Goal: Information Seeking & Learning: Learn about a topic

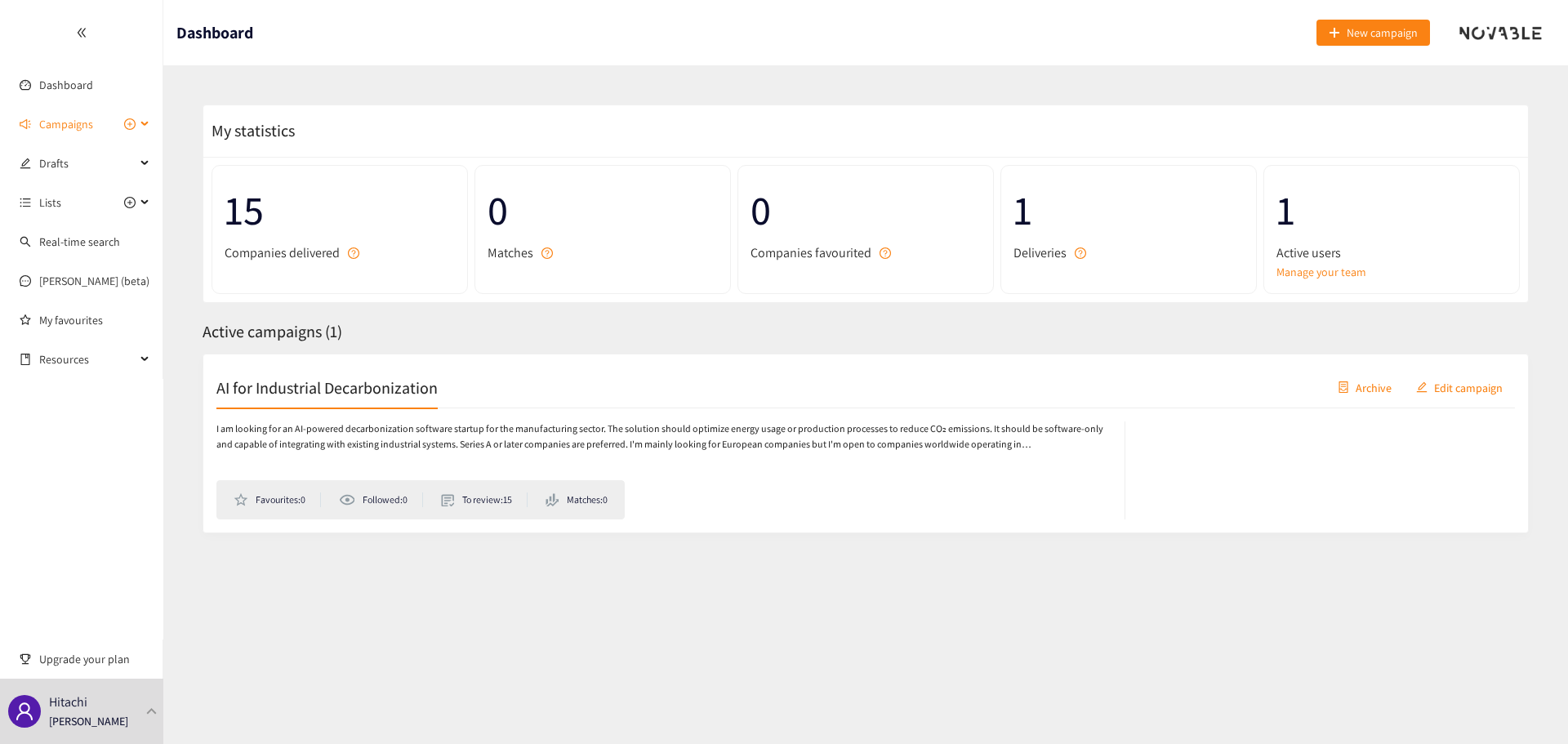
click at [84, 109] on span "Campaigns" at bounding box center [66, 124] width 54 height 33
click at [99, 162] on link "AI for Industrial Decarbonization" at bounding box center [118, 163] width 158 height 15
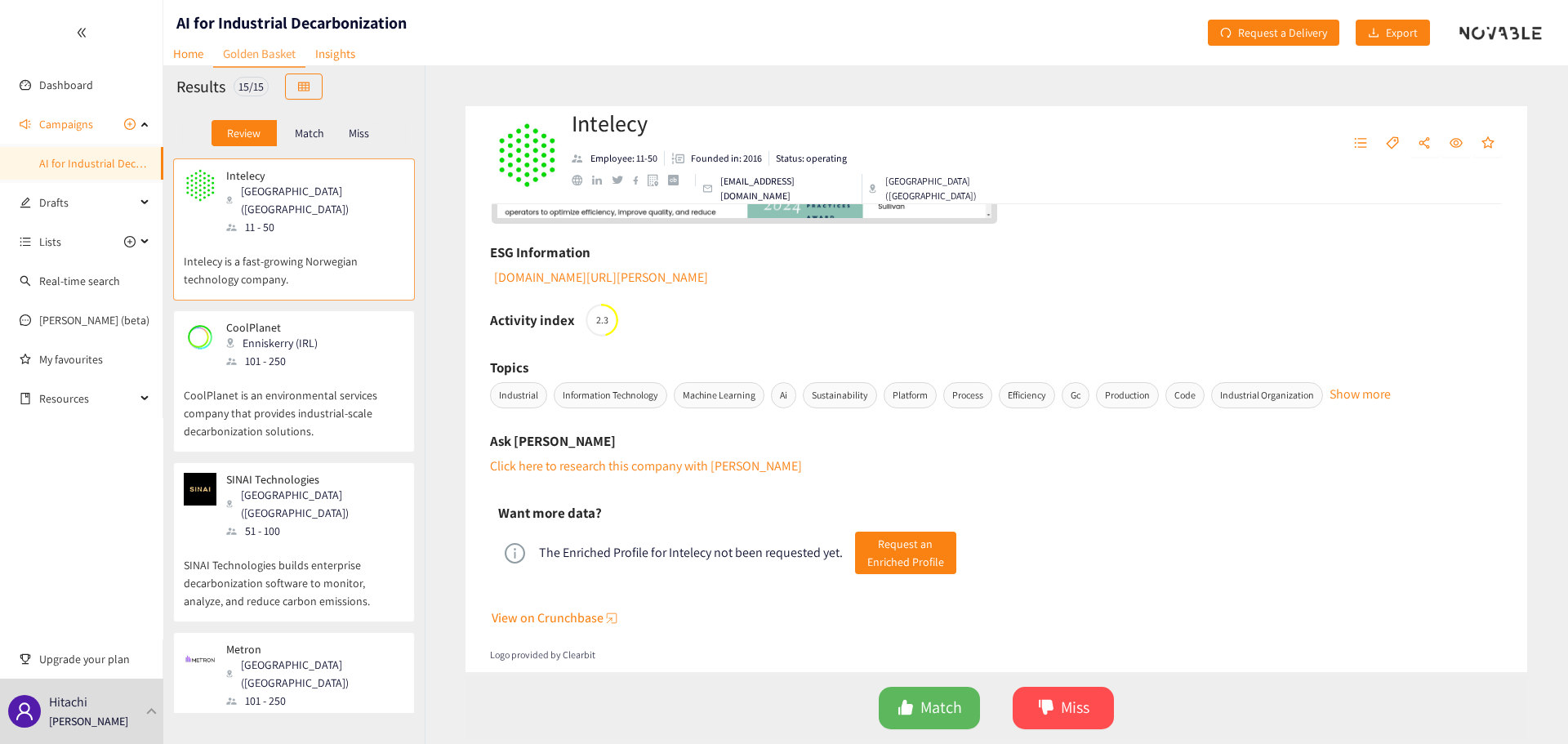
scroll to position [691, 0]
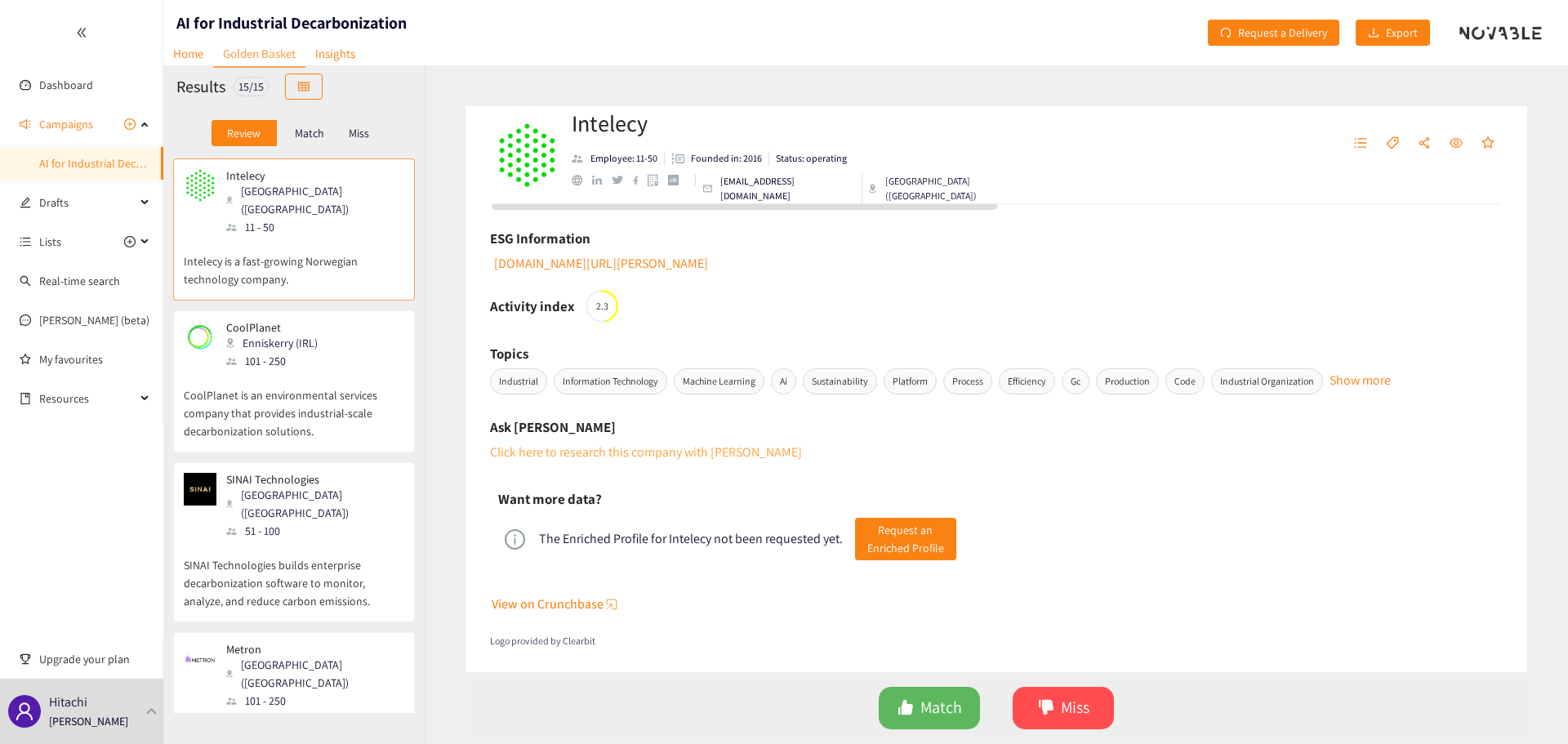
click at [709, 447] on link "Click here to research this company with [PERSON_NAME]" at bounding box center [645, 452] width 312 height 17
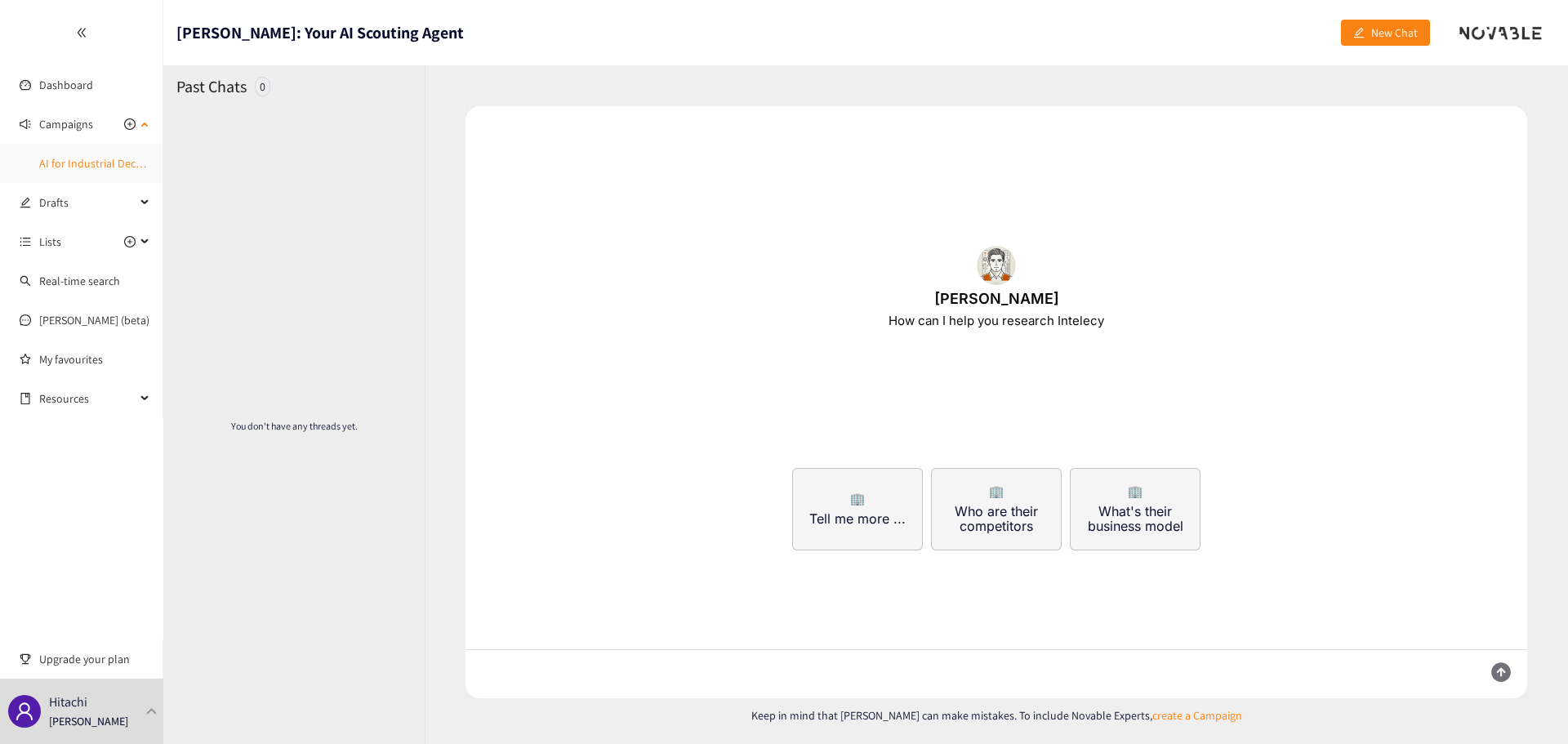
click at [111, 156] on link "AI for Industrial Decarbonization" at bounding box center [118, 163] width 158 height 15
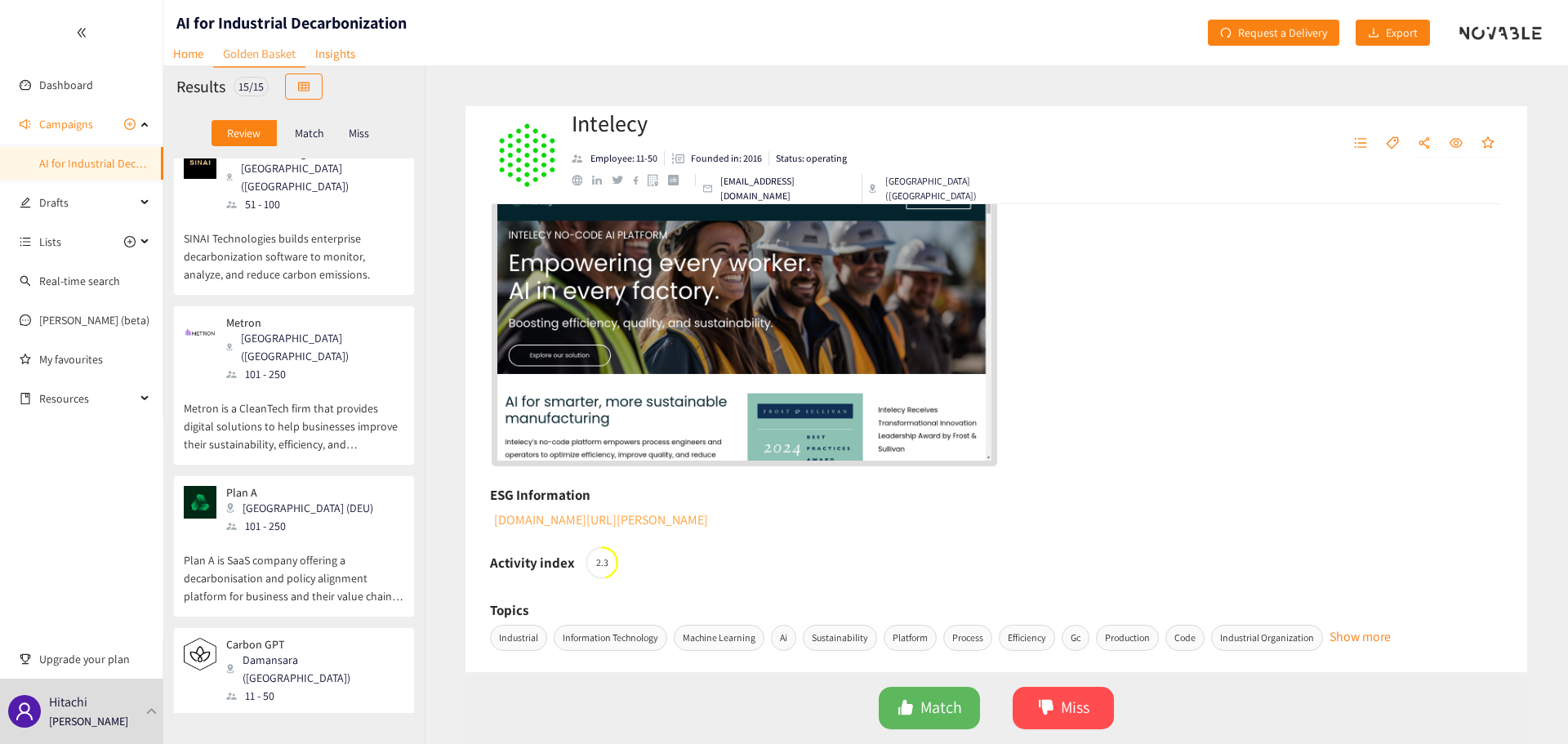
scroll to position [653, 0]
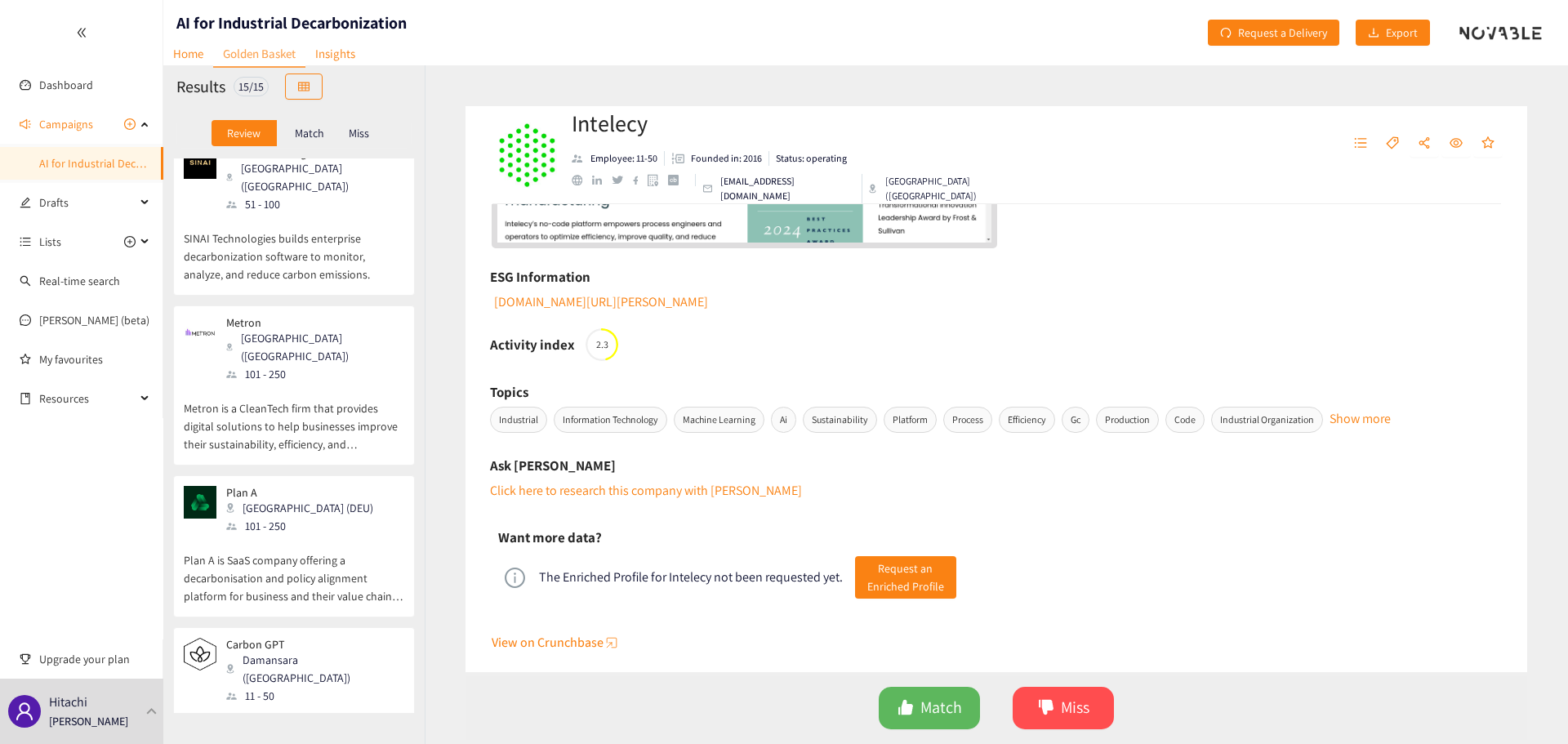
click at [349, 383] on p "Metron is a CleanTech firm that provides digital solutions to help businesses i…" at bounding box center [294, 418] width 221 height 70
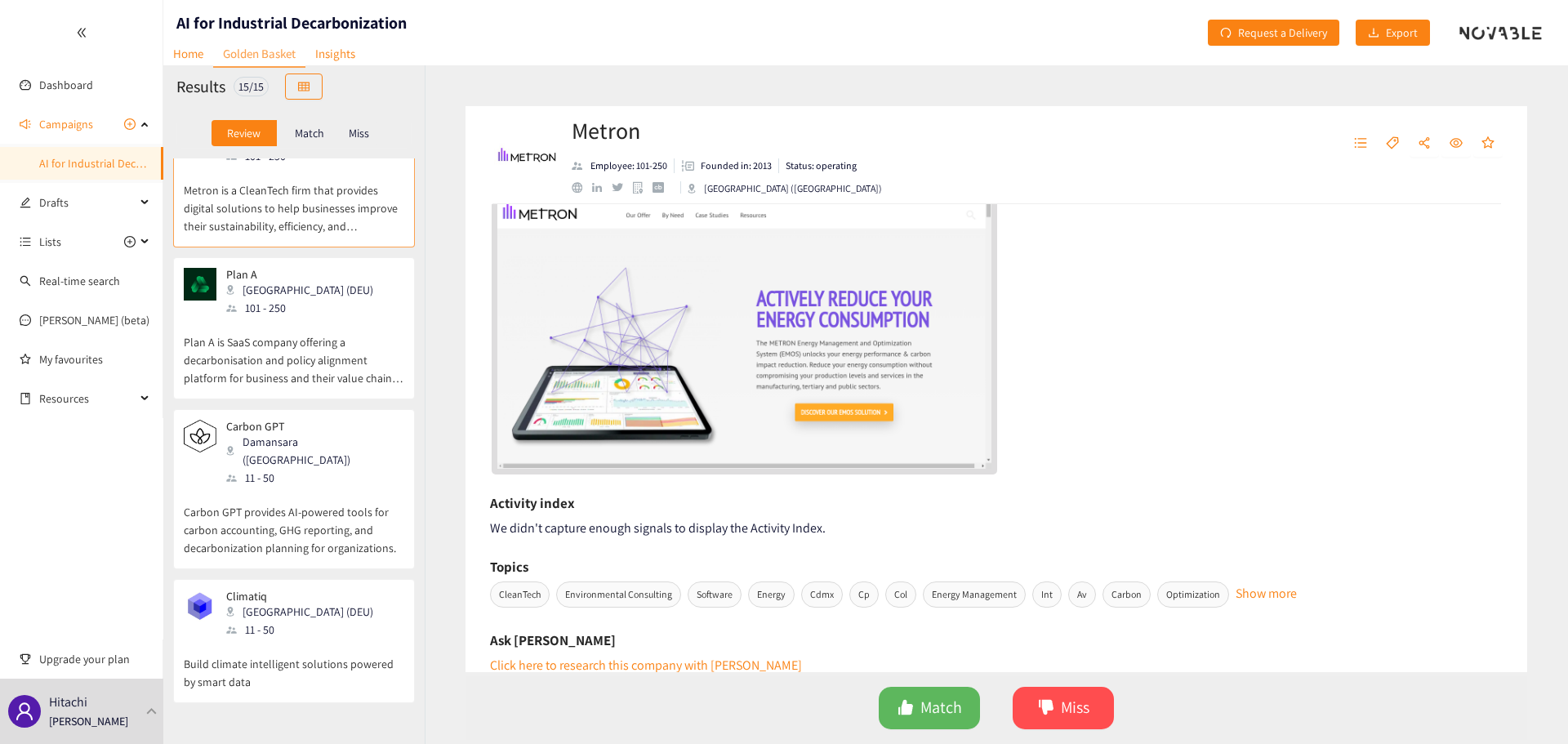
scroll to position [326, 0]
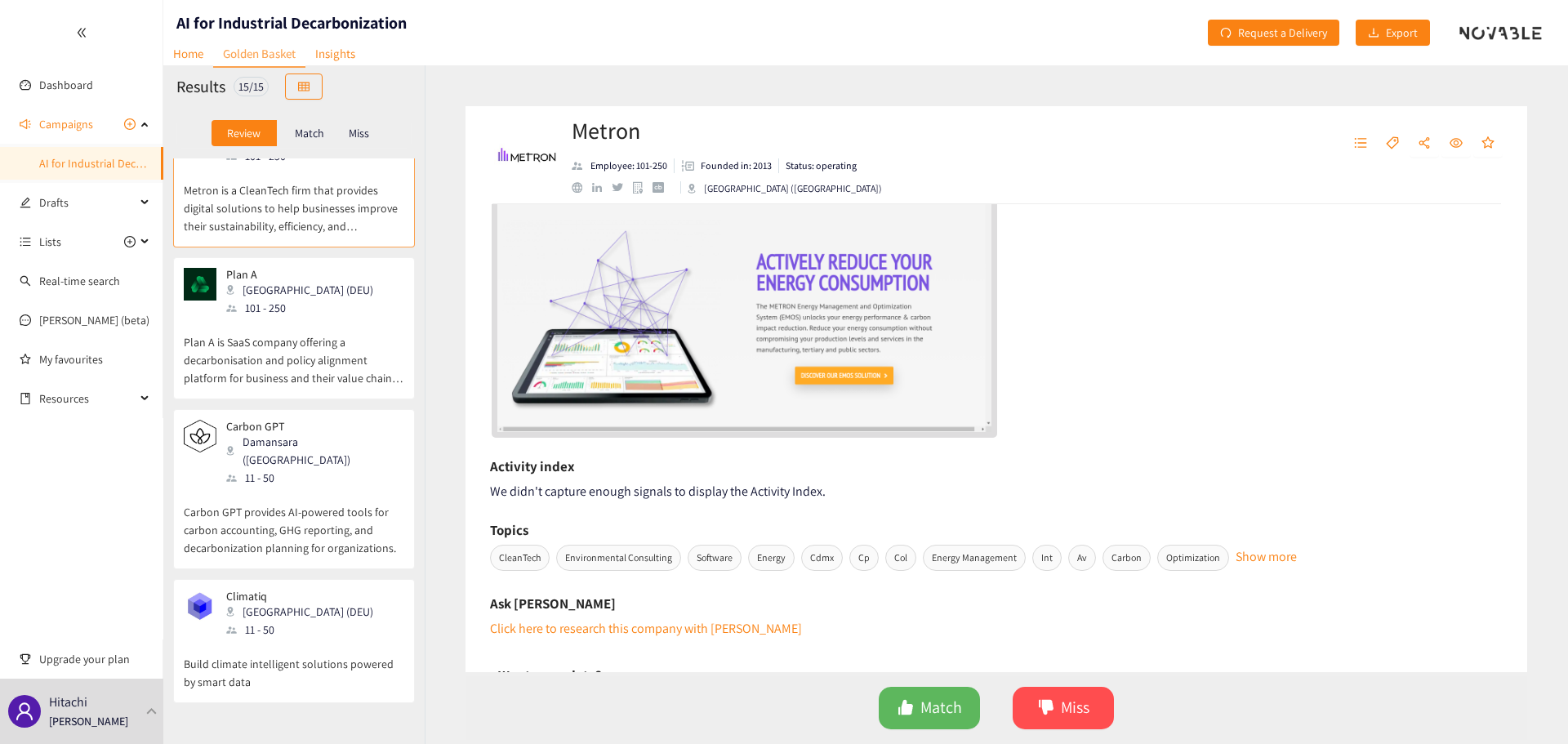
click at [307, 492] on div "Carbon GPT Damansara ([GEOGRAPHIC_DATA]) 11 - 50 Carbon GPT provides AI-powered…" at bounding box center [294, 493] width 221 height 148
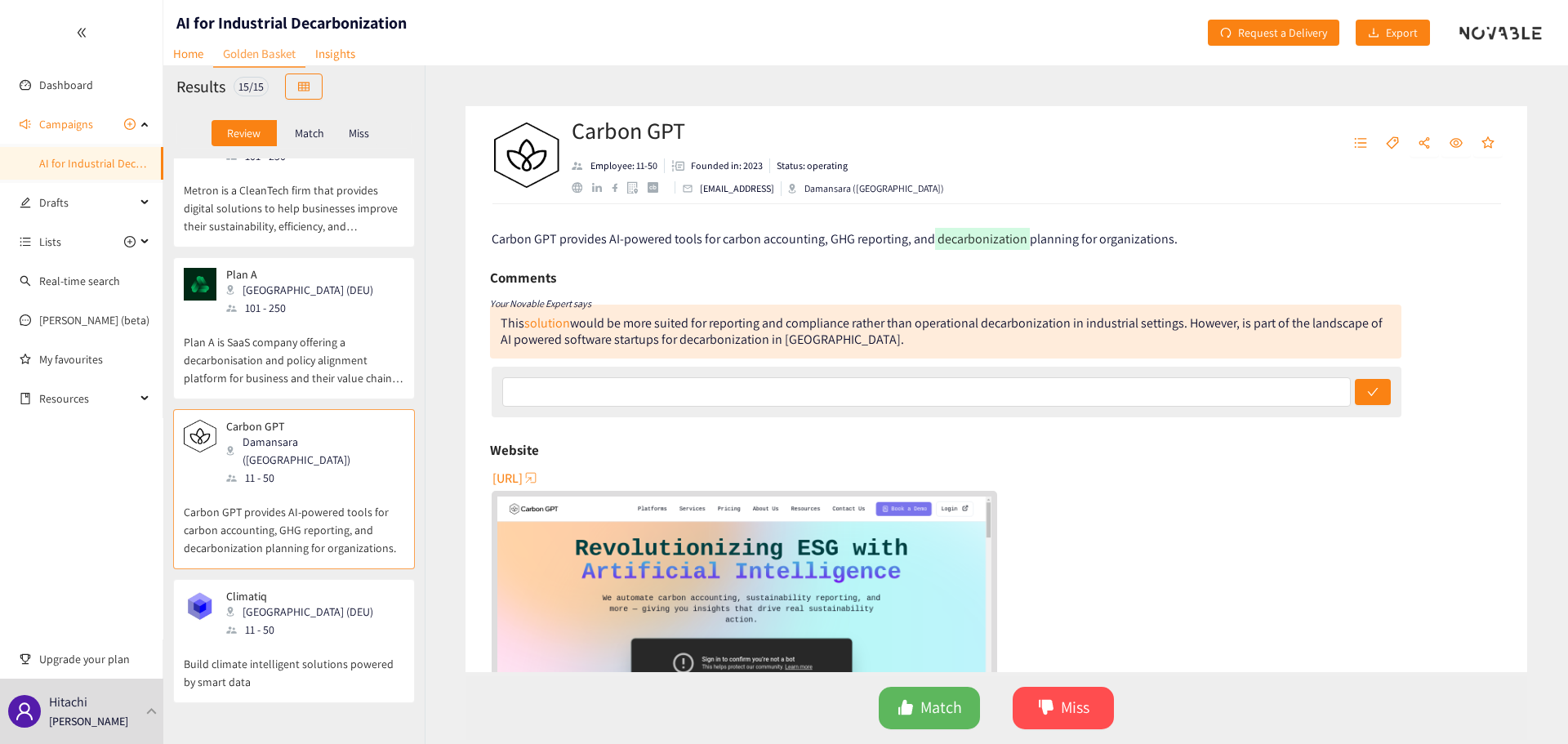
click at [308, 589] on div "Climatiq Berlin (DEU) 11 - 50" at bounding box center [294, 614] width 221 height 49
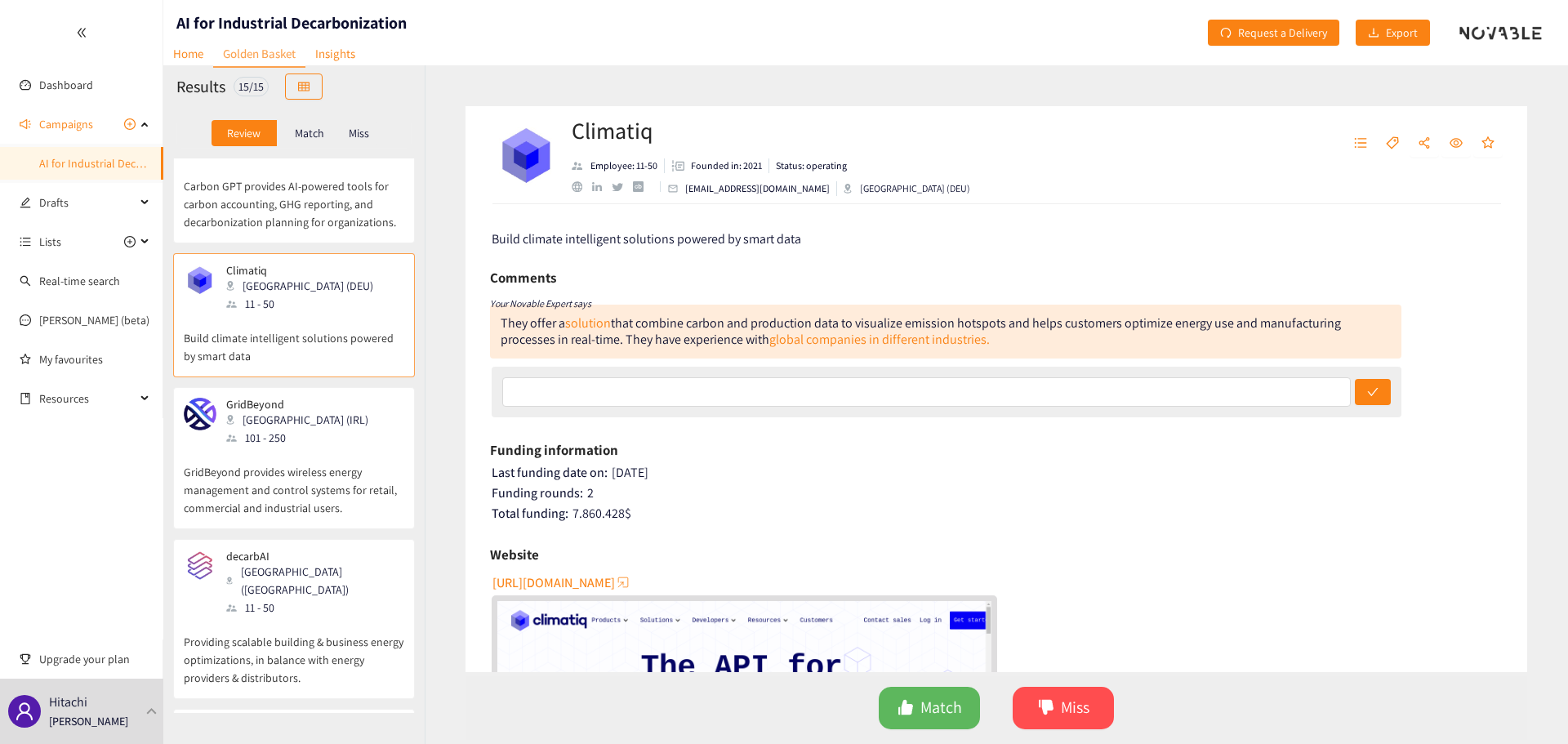
scroll to position [871, 0]
click at [271, 445] on p "GridBeyond provides wireless energy management and control systems for retail, …" at bounding box center [294, 480] width 221 height 70
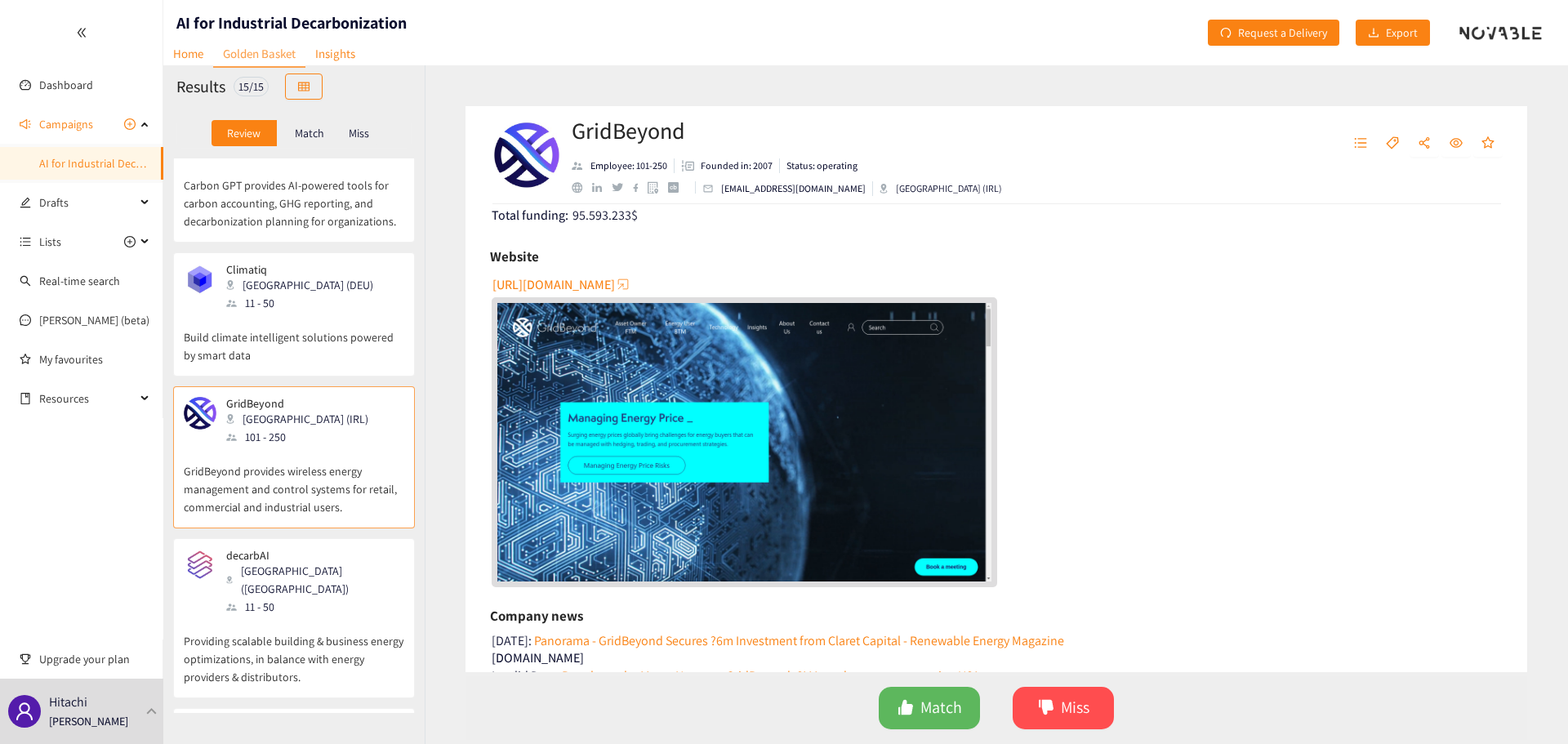
scroll to position [23, 0]
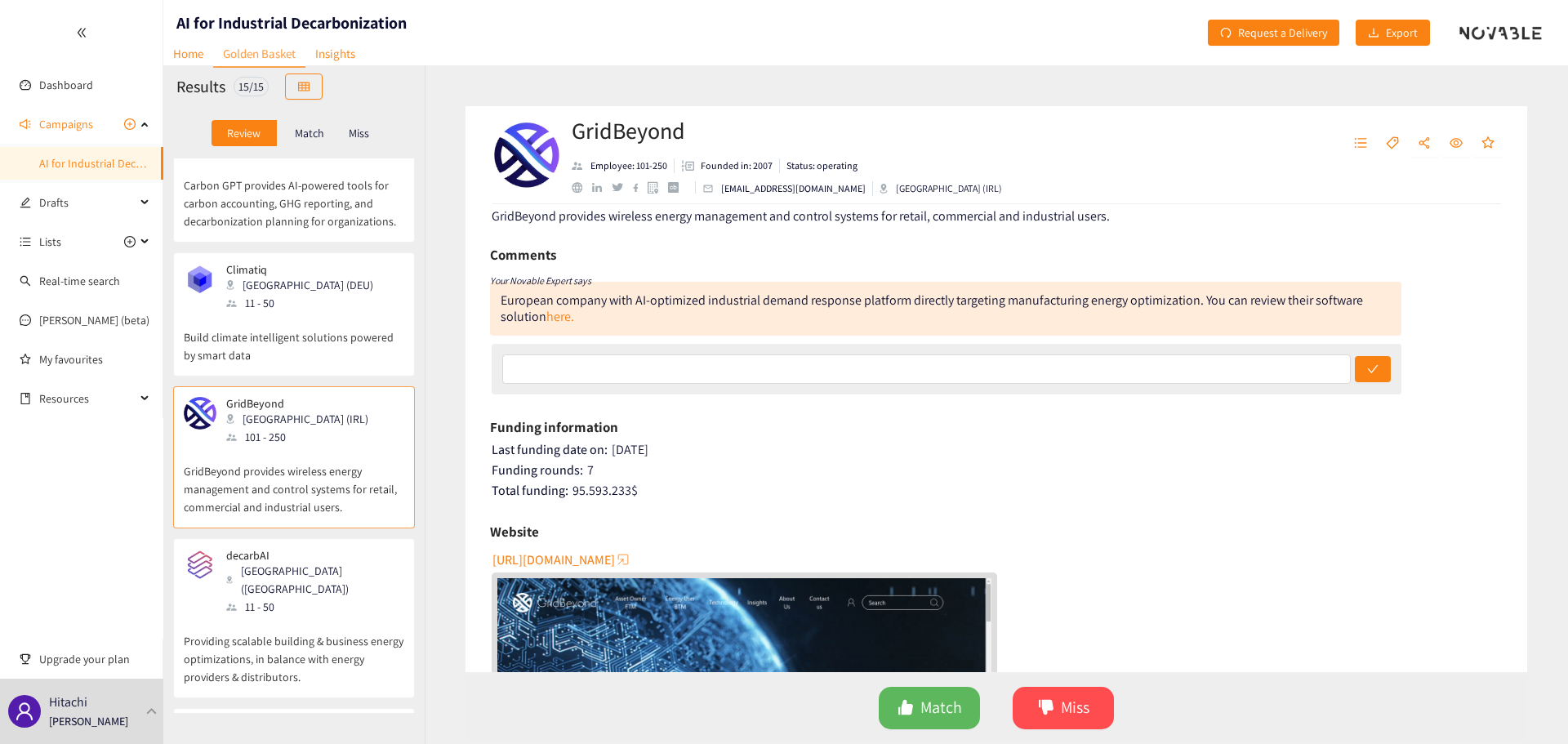
click at [334, 549] on div "decarbAI Stockholm (SWE) 11 - 50" at bounding box center [294, 582] width 221 height 67
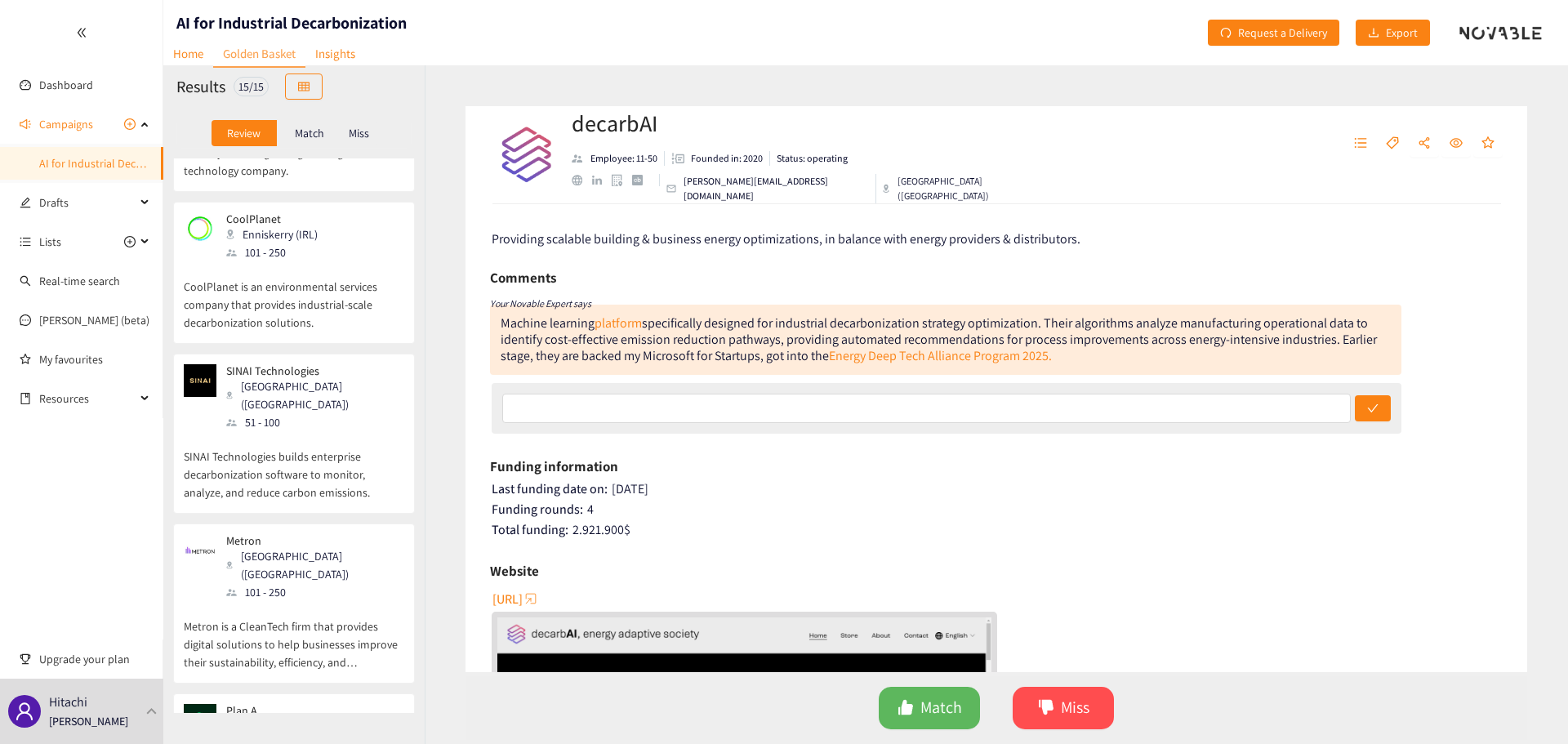
scroll to position [0, 0]
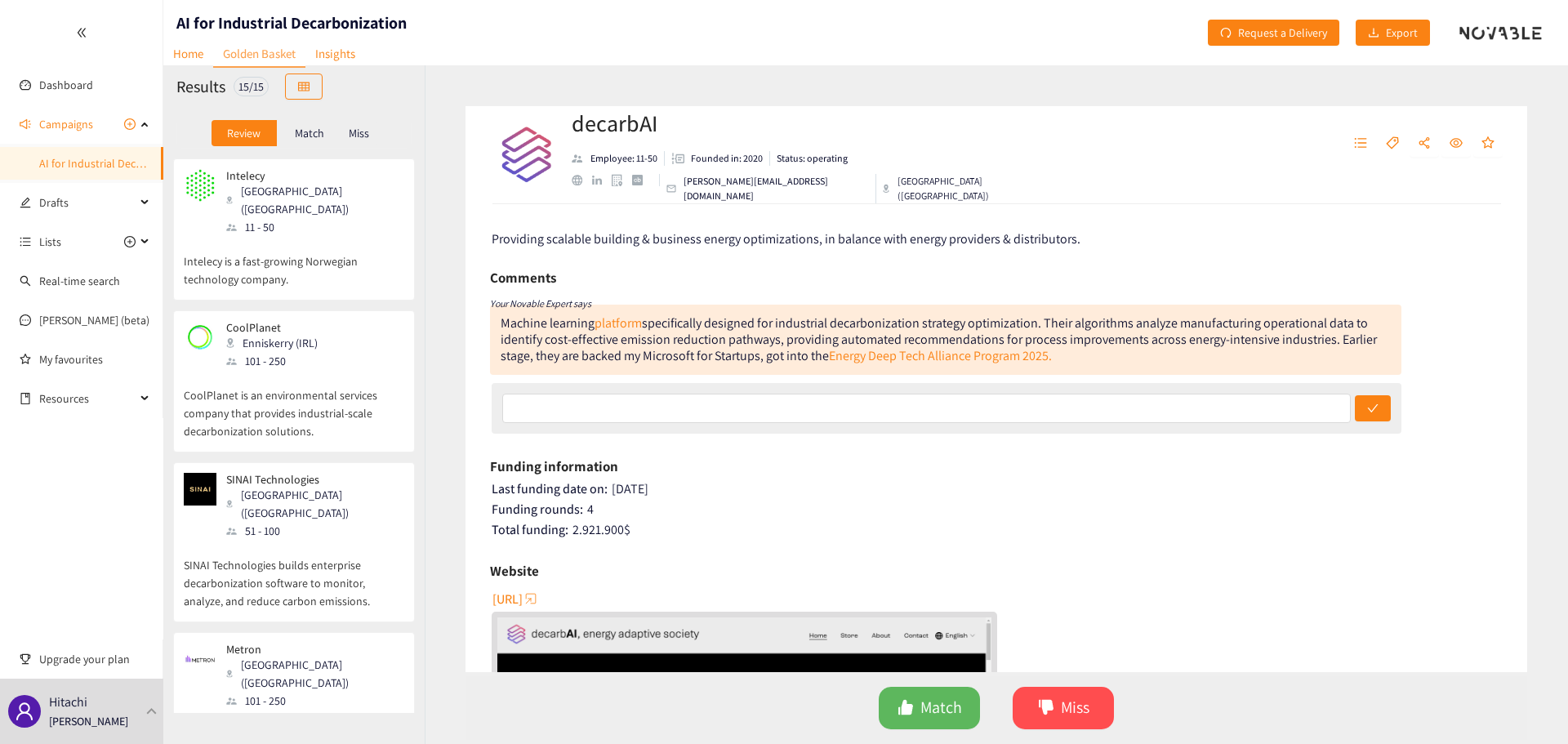
click at [313, 260] on p "Intelecy is a fast-growing Norwegian technology company." at bounding box center [294, 262] width 221 height 52
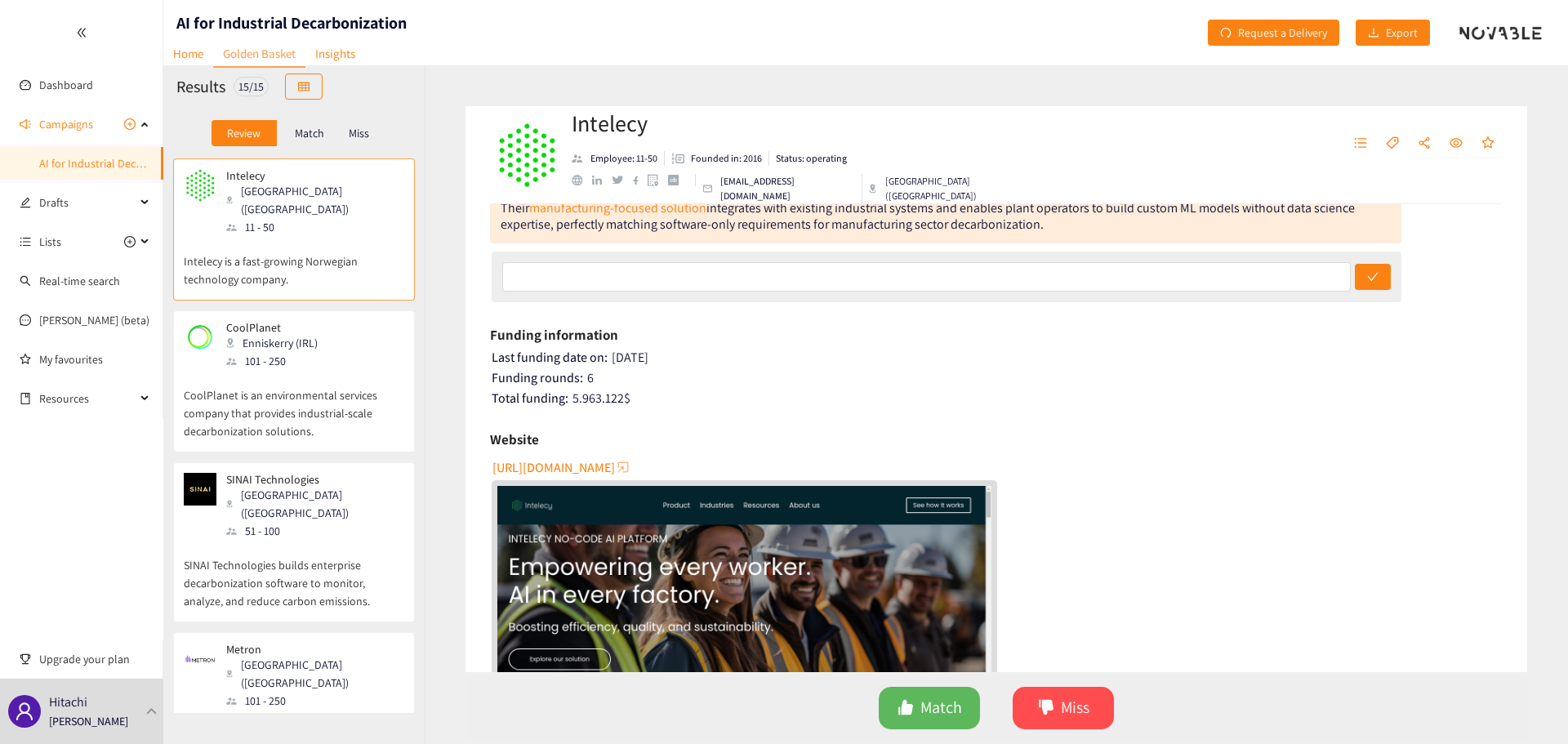
scroll to position [218, 0]
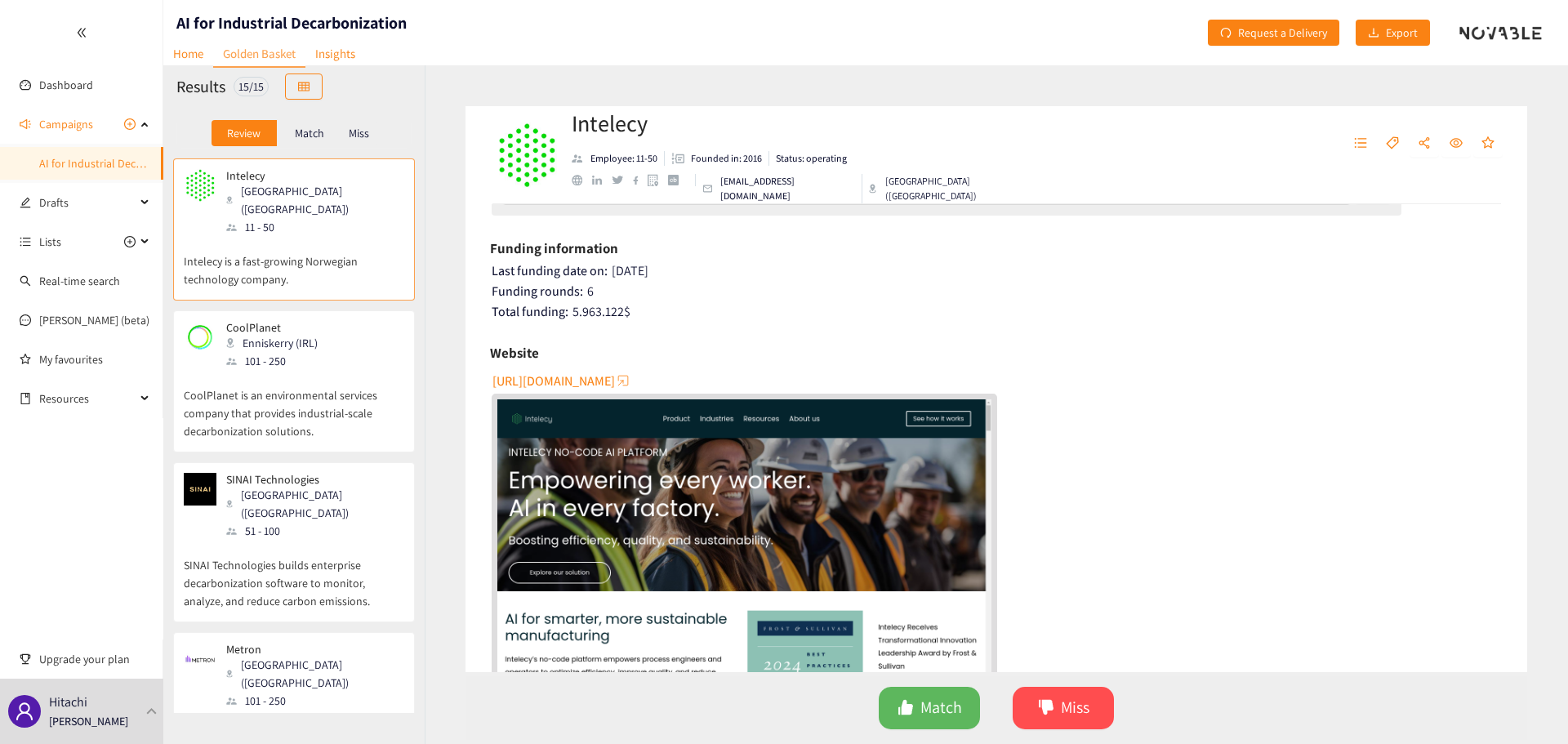
click at [567, 384] on span "[URL][DOMAIN_NAME]" at bounding box center [553, 381] width 122 height 21
click at [372, 379] on p "CoolPlanet is an environmental services company that provides industrial-scale …" at bounding box center [294, 405] width 221 height 70
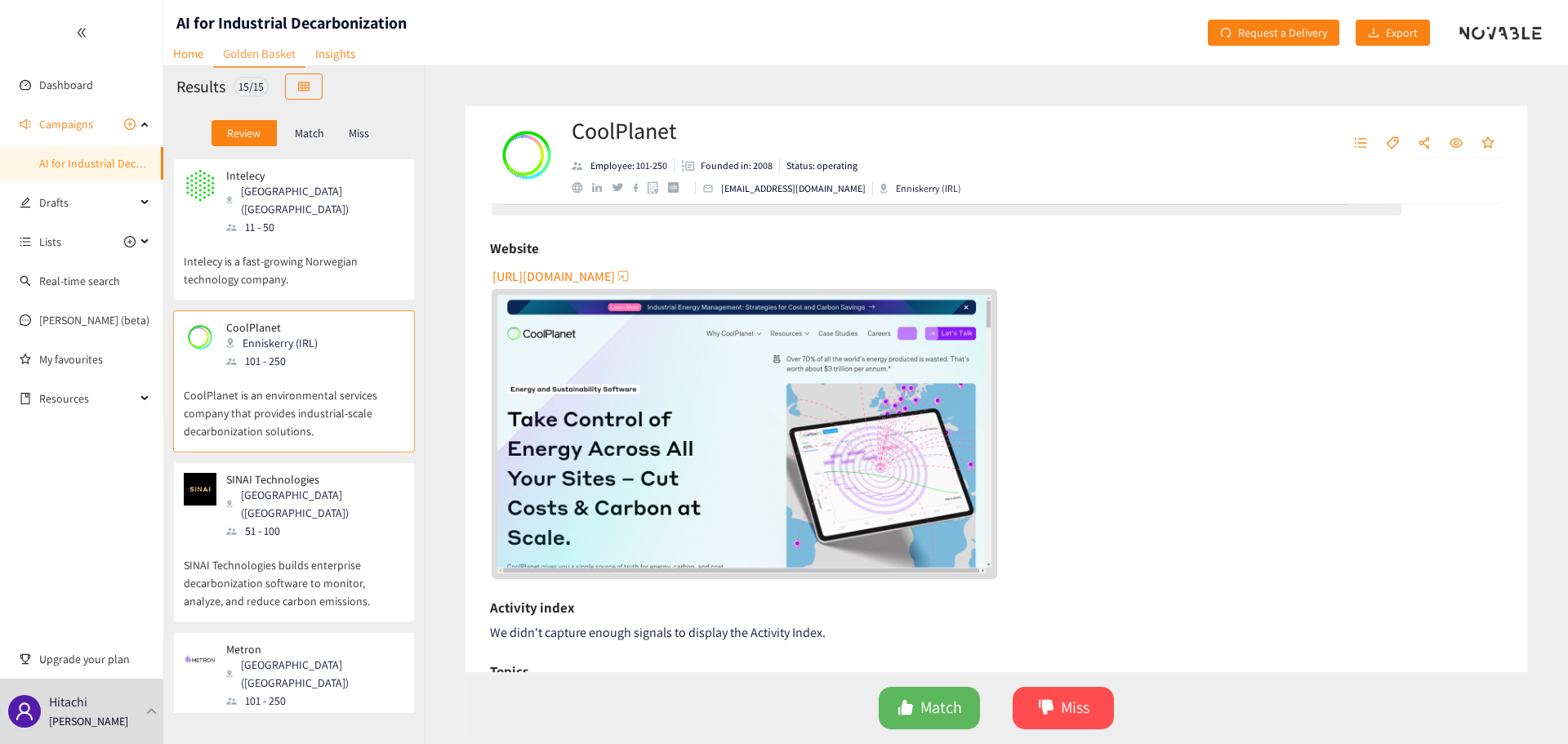
scroll to position [0, 0]
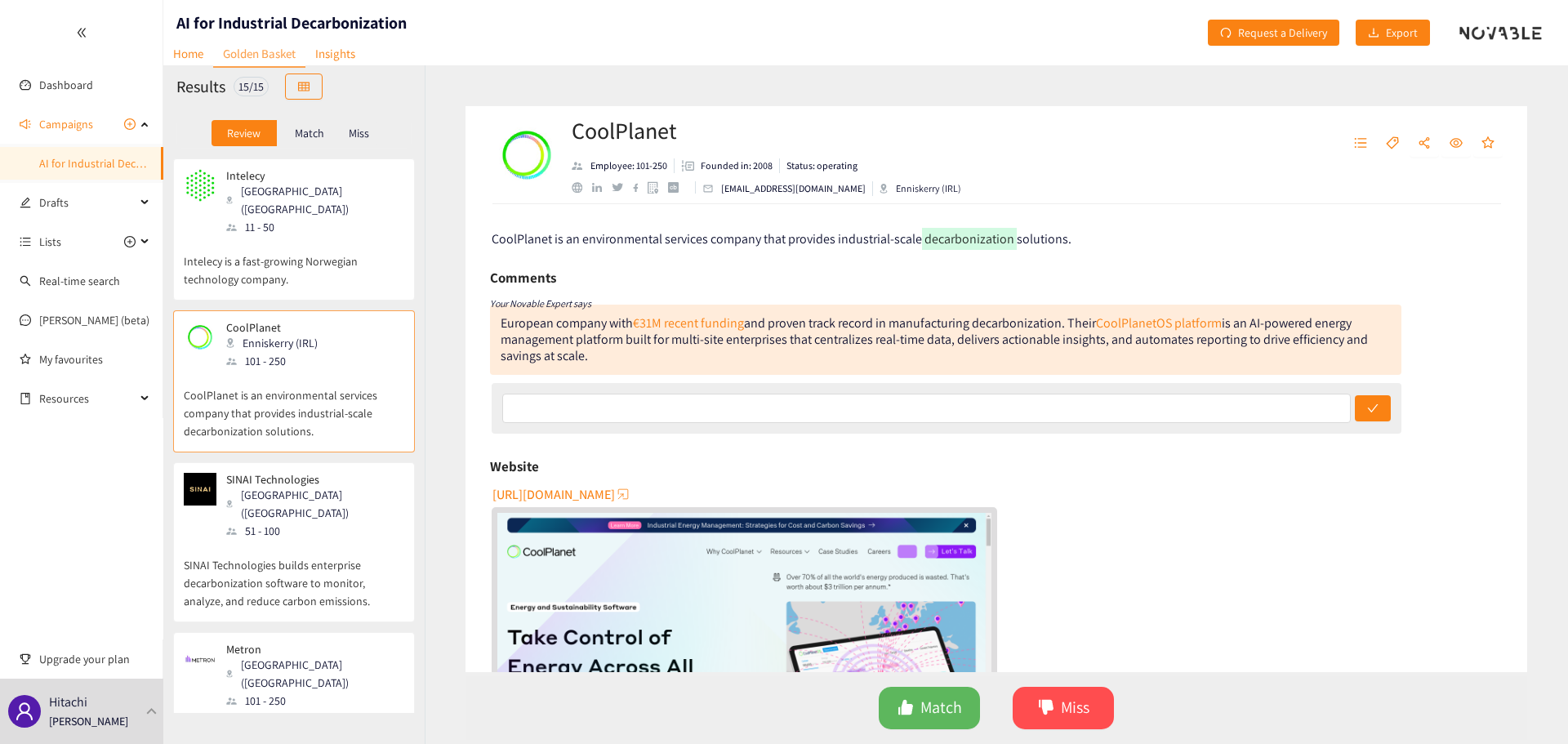
click at [595, 499] on span "[URL][DOMAIN_NAME]" at bounding box center [553, 495] width 122 height 21
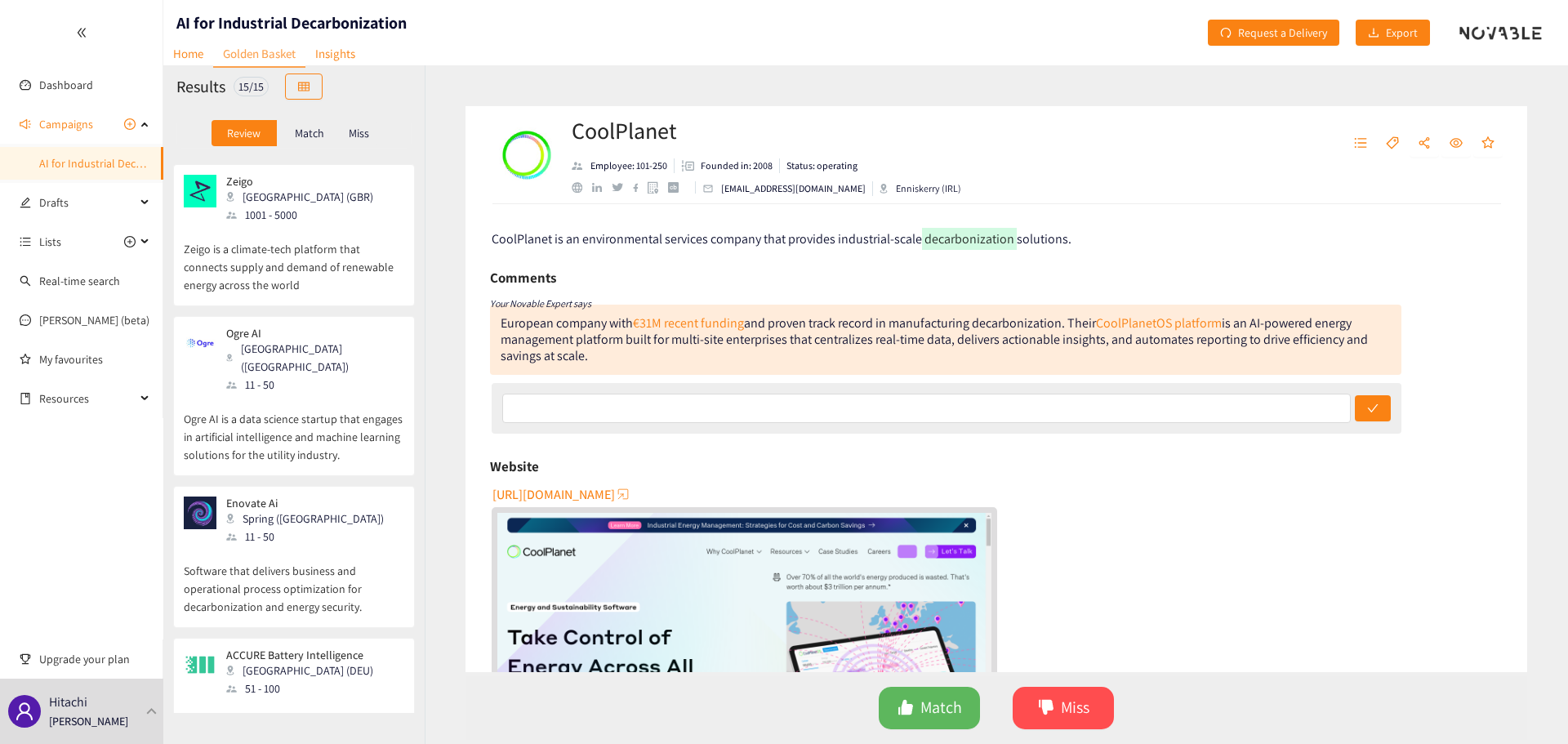
scroll to position [1651, 0]
